Goal: Information Seeking & Learning: Learn about a topic

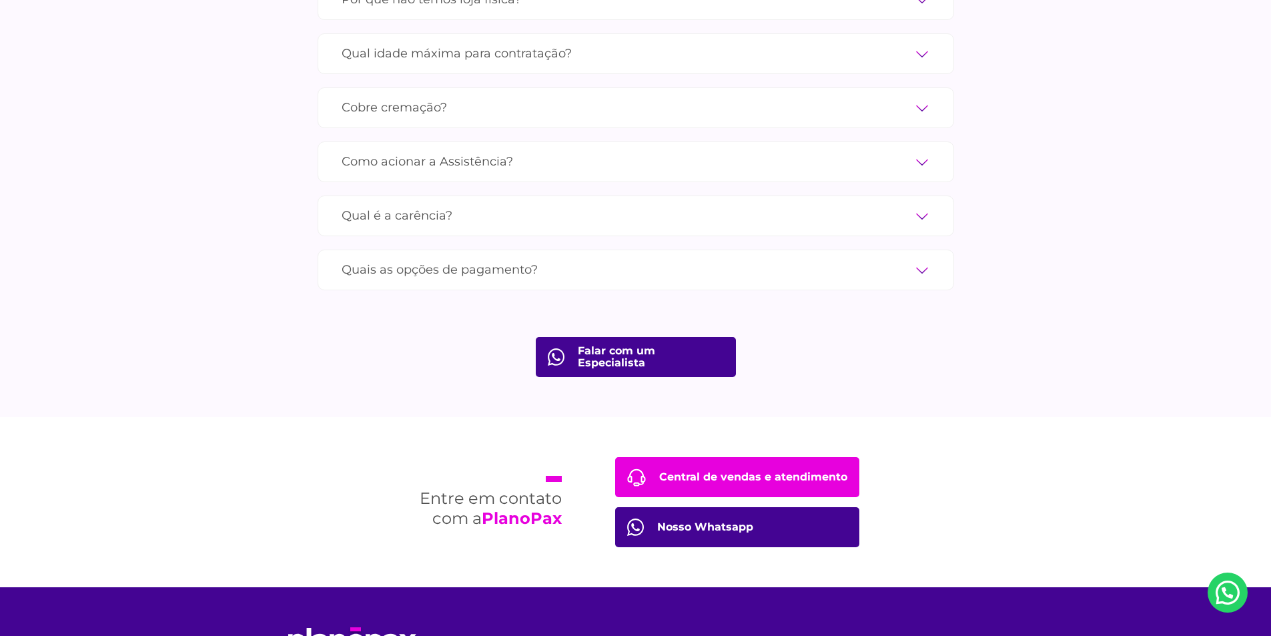
scroll to position [4516, 0]
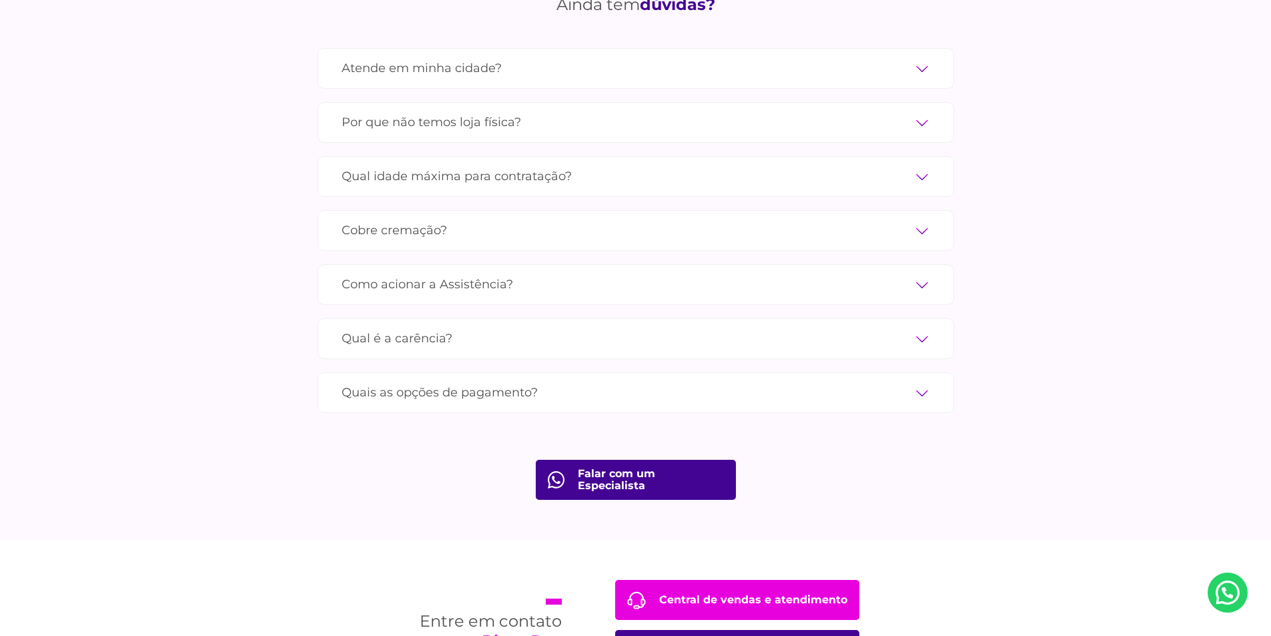
click at [444, 57] on label "Atende em minha cidade?" at bounding box center [636, 68] width 589 height 23
click at [0, 0] on input "Atende em minha cidade?" at bounding box center [0, 0] width 0 height 0
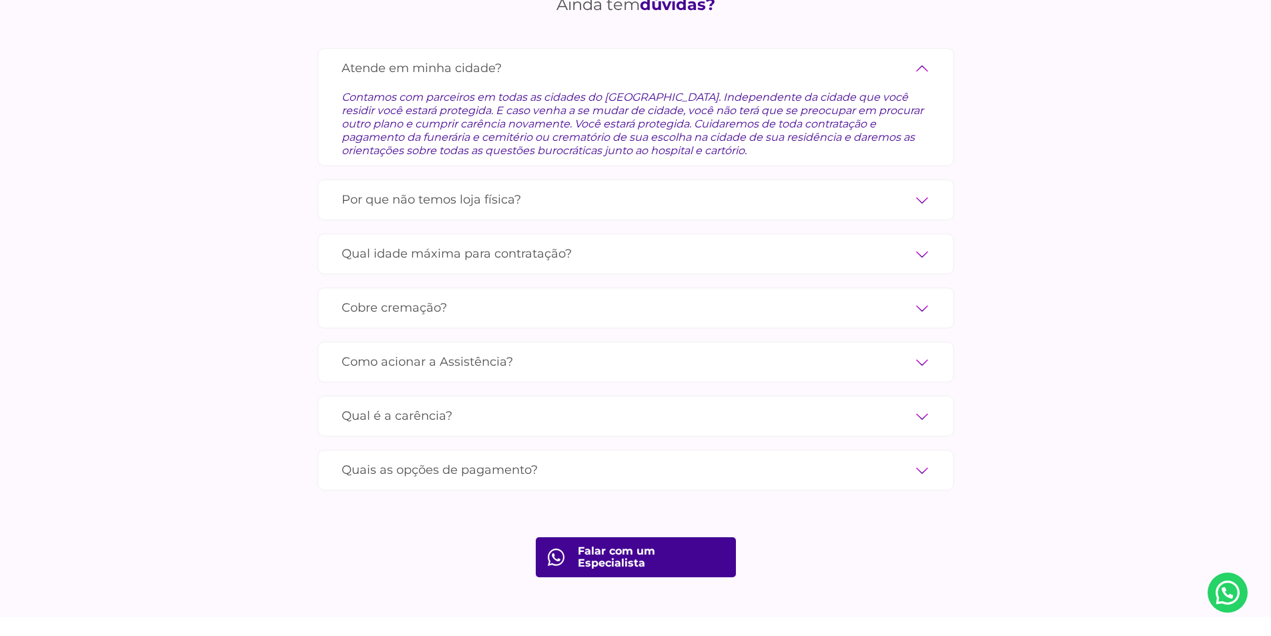
click at [571, 188] on label "Por que não temos loja física?" at bounding box center [636, 199] width 589 height 23
click at [0, 0] on input "Por que não temos loja física?" at bounding box center [0, 0] width 0 height 0
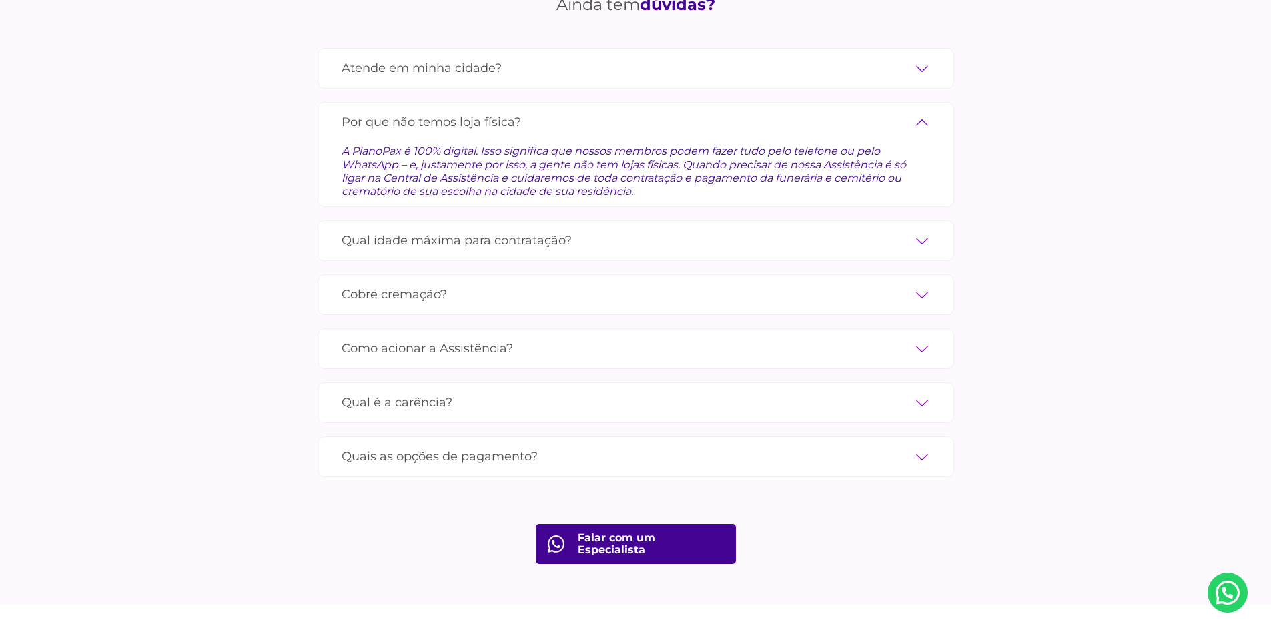
click at [554, 229] on label "Qual idade máxima para contratação?" at bounding box center [636, 240] width 589 height 23
click at [0, 0] on input "Qual idade máxima para contratação?" at bounding box center [0, 0] width 0 height 0
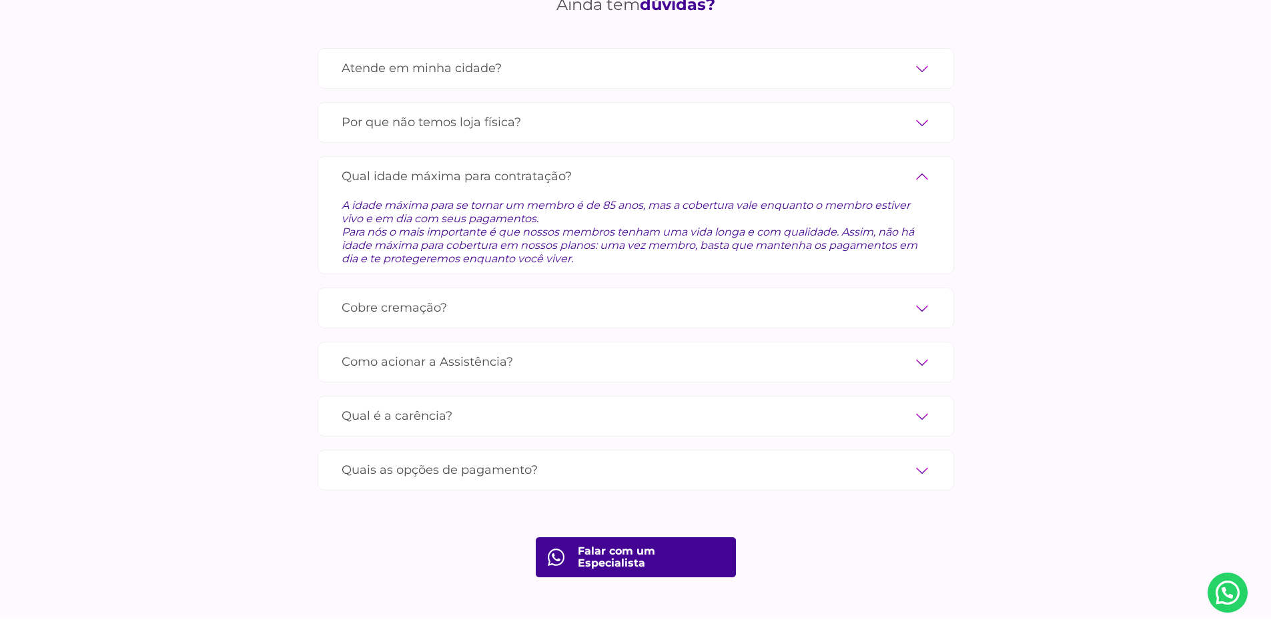
click at [538, 296] on label "Cobre cremação?" at bounding box center [636, 307] width 589 height 23
click at [0, 0] on input "Cobre cremação?" at bounding box center [0, 0] width 0 height 0
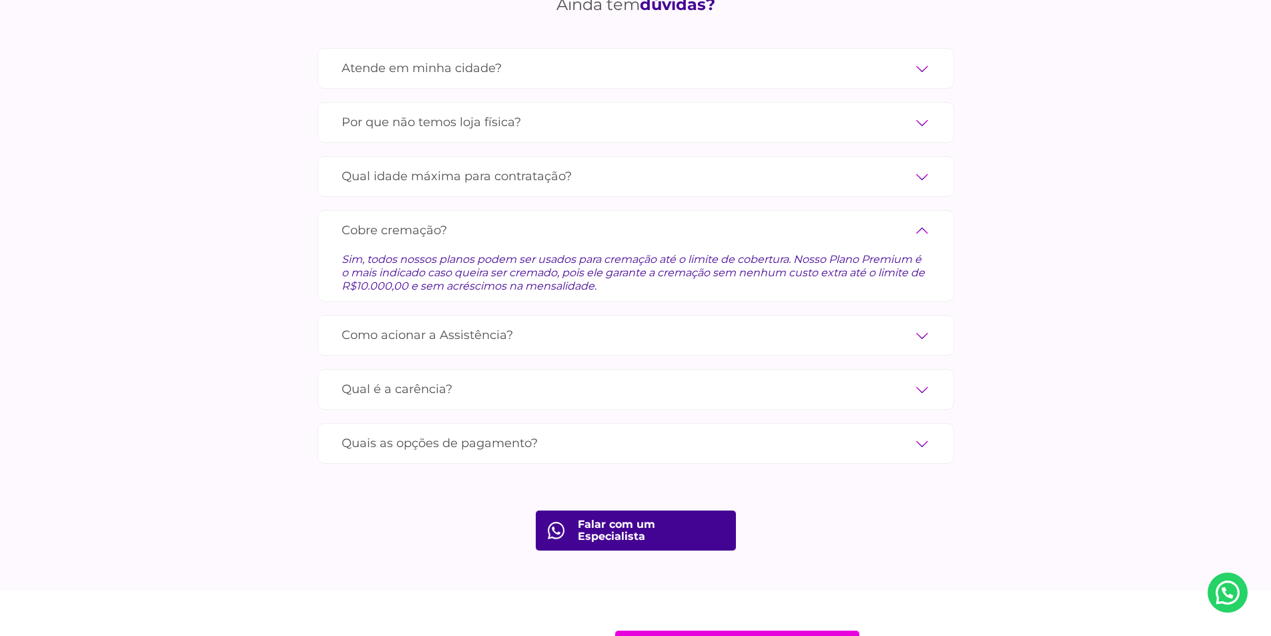
click at [522, 324] on label "Como acionar a Assistência?" at bounding box center [636, 335] width 589 height 23
click at [0, 0] on input "Como acionar a Assistência?" at bounding box center [0, 0] width 0 height 0
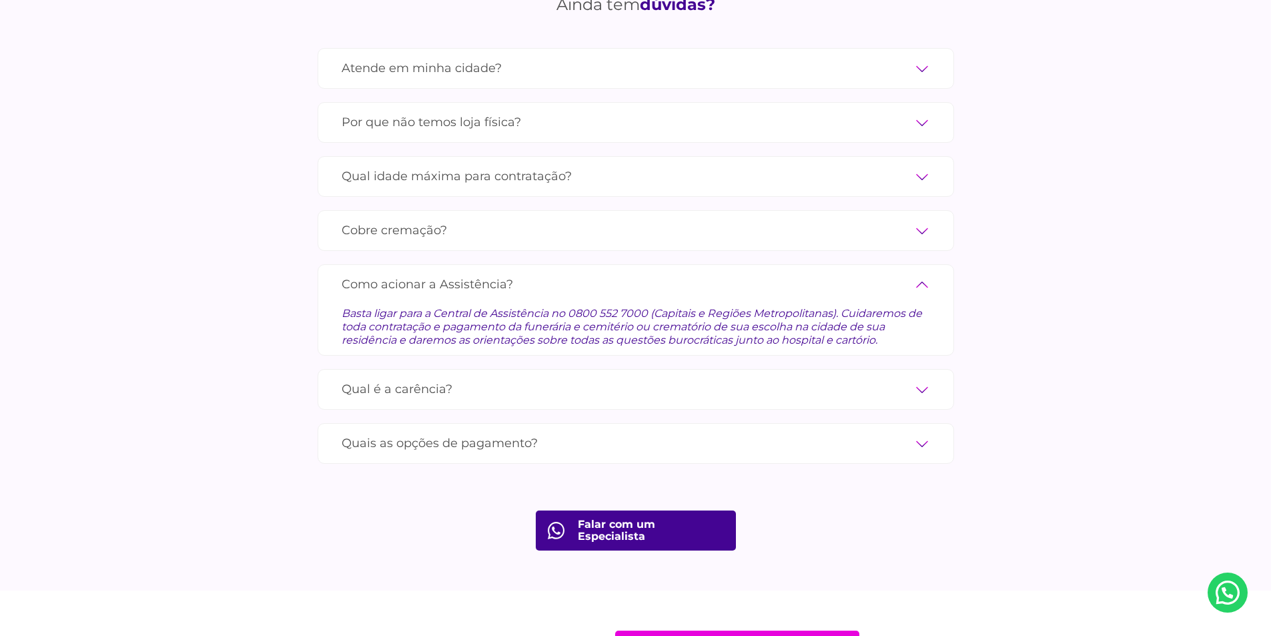
click at [497, 378] on label "Qual é a carência?" at bounding box center [636, 389] width 589 height 23
click at [0, 0] on input "Qual é a carência?" at bounding box center [0, 0] width 0 height 0
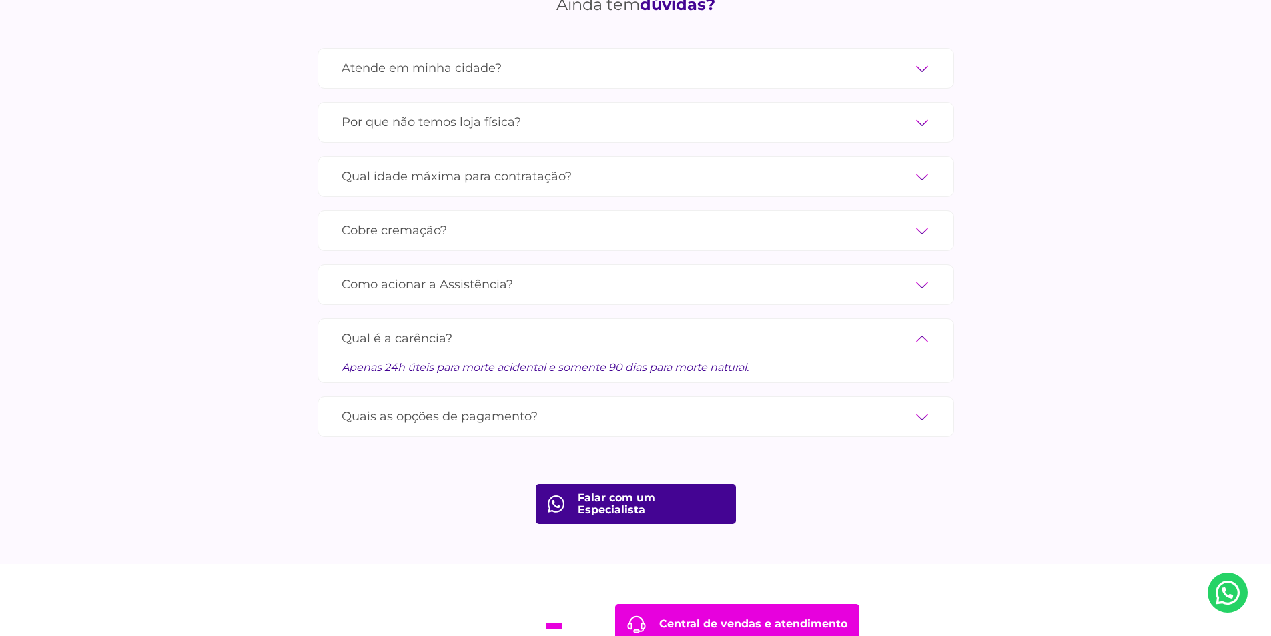
click at [511, 405] on label "Quais as opções de pagamento?" at bounding box center [636, 416] width 589 height 23
click at [0, 0] on input "Quais as opções de pagamento?" at bounding box center [0, 0] width 0 height 0
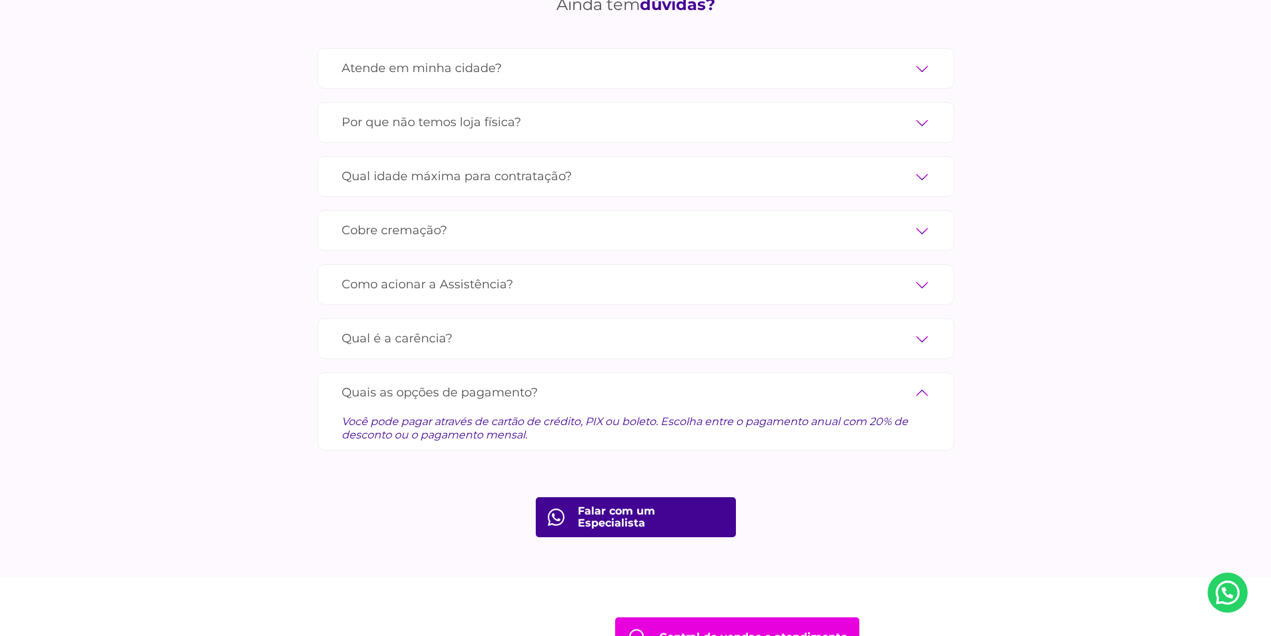
click at [523, 345] on div "Atende em minha cidade? Contamos com parceiros em todas as cidades do [GEOGRAPH…" at bounding box center [636, 256] width 637 height 416
click at [536, 330] on label "Qual é a carência?" at bounding box center [636, 338] width 589 height 23
click at [0, 0] on input "Qual é a carência?" at bounding box center [0, 0] width 0 height 0
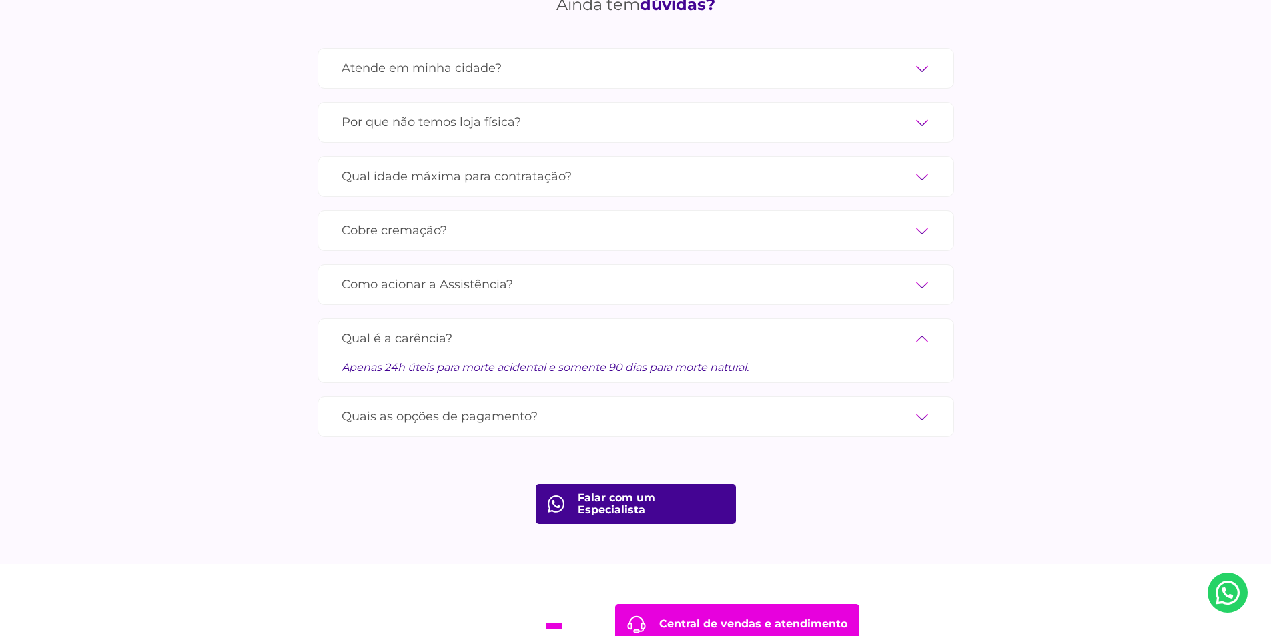
click at [525, 406] on label "Quais as opções de pagamento?" at bounding box center [636, 416] width 589 height 23
click at [0, 0] on input "Quais as opções de pagamento?" at bounding box center [0, 0] width 0 height 0
